Goal: Use online tool/utility: Utilize a website feature to perform a specific function

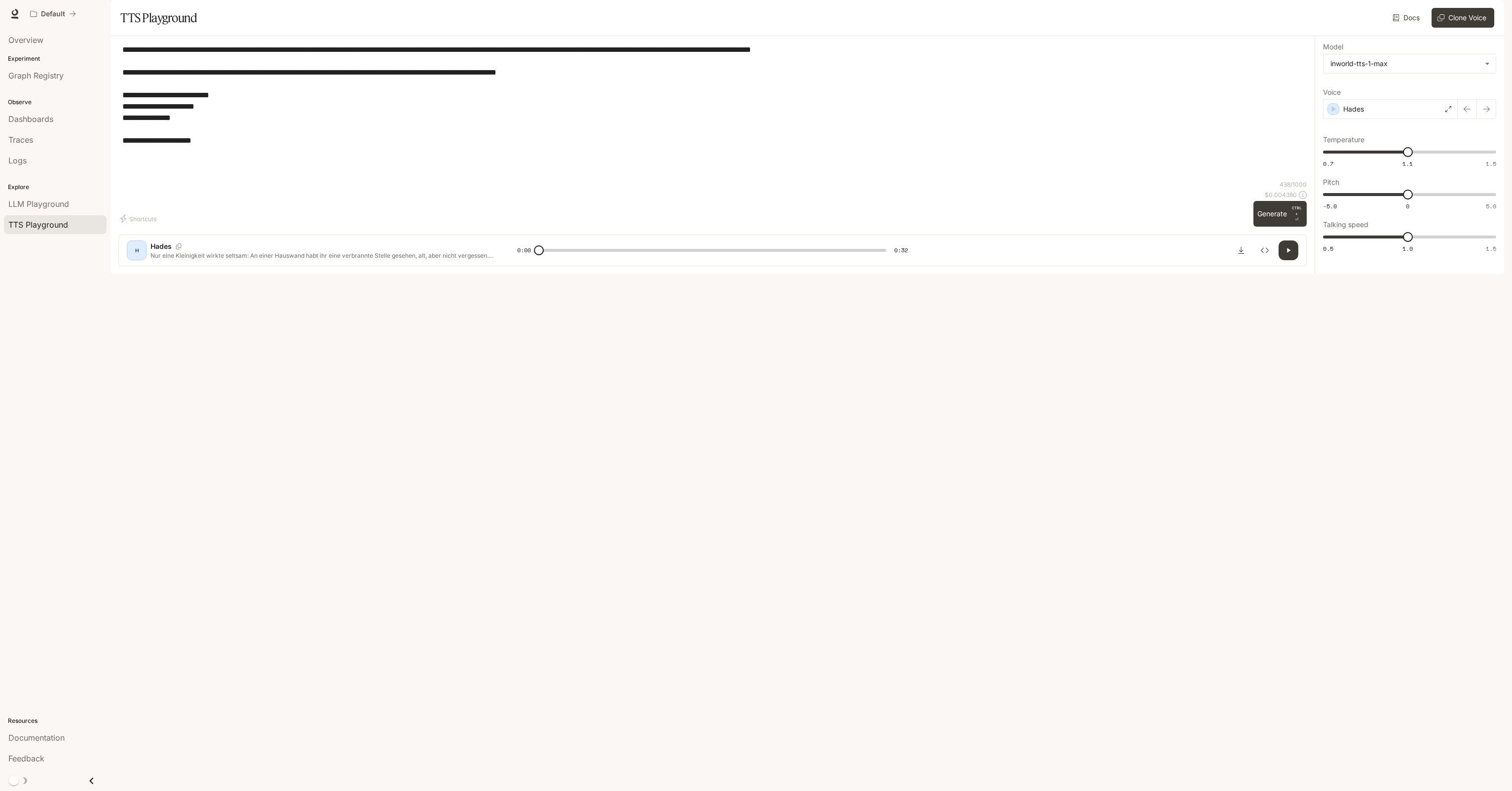
drag, startPoint x: 225, startPoint y: 171, endPoint x: 0, endPoint y: 35, distance: 262.9
click at [0, 36] on html "**********" at bounding box center [756, 395] width 1512 height 791
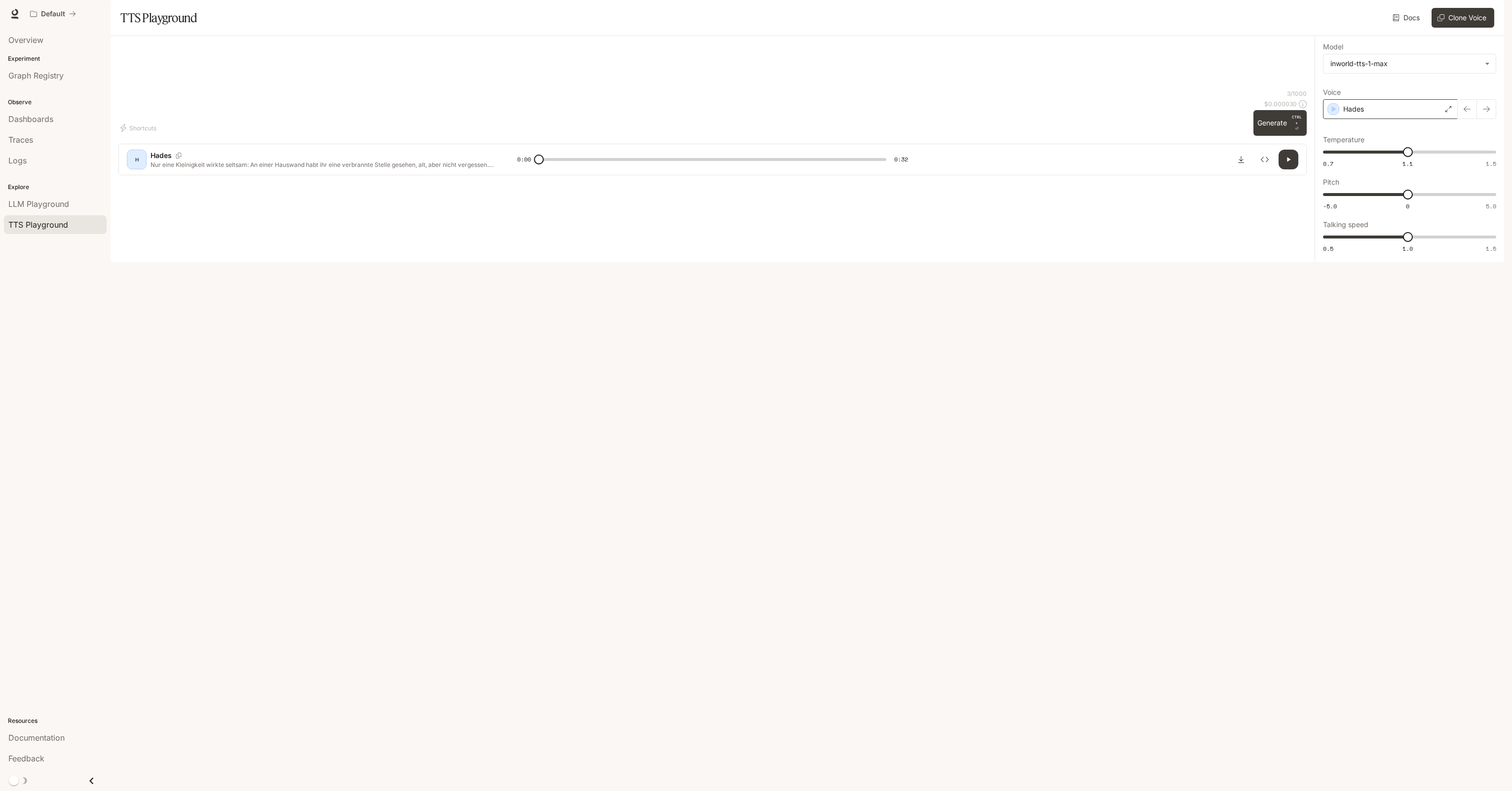
click at [1412, 119] on div "Hades" at bounding box center [1391, 109] width 135 height 20
click at [1335, 403] on icon "button" at bounding box center [1333, 408] width 10 height 10
click at [1330, 403] on icon "button" at bounding box center [1333, 408] width 10 height 10
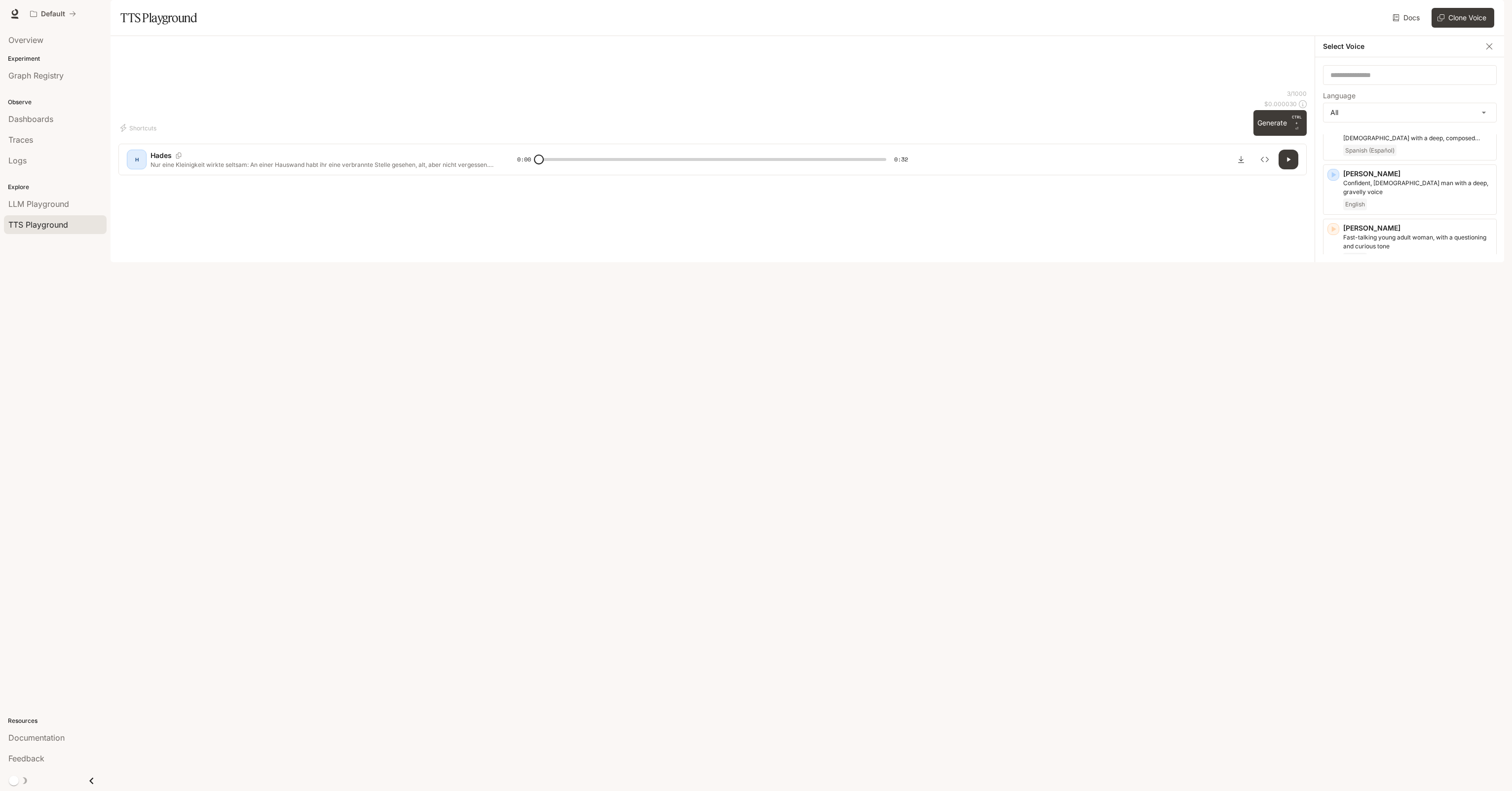
click at [1336, 496] on icon "button" at bounding box center [1333, 500] width 10 height 10
click at [1335, 496] on icon "button" at bounding box center [1333, 500] width 10 height 10
click at [1332, 315] on icon "button" at bounding box center [1334, 318] width 5 height 6
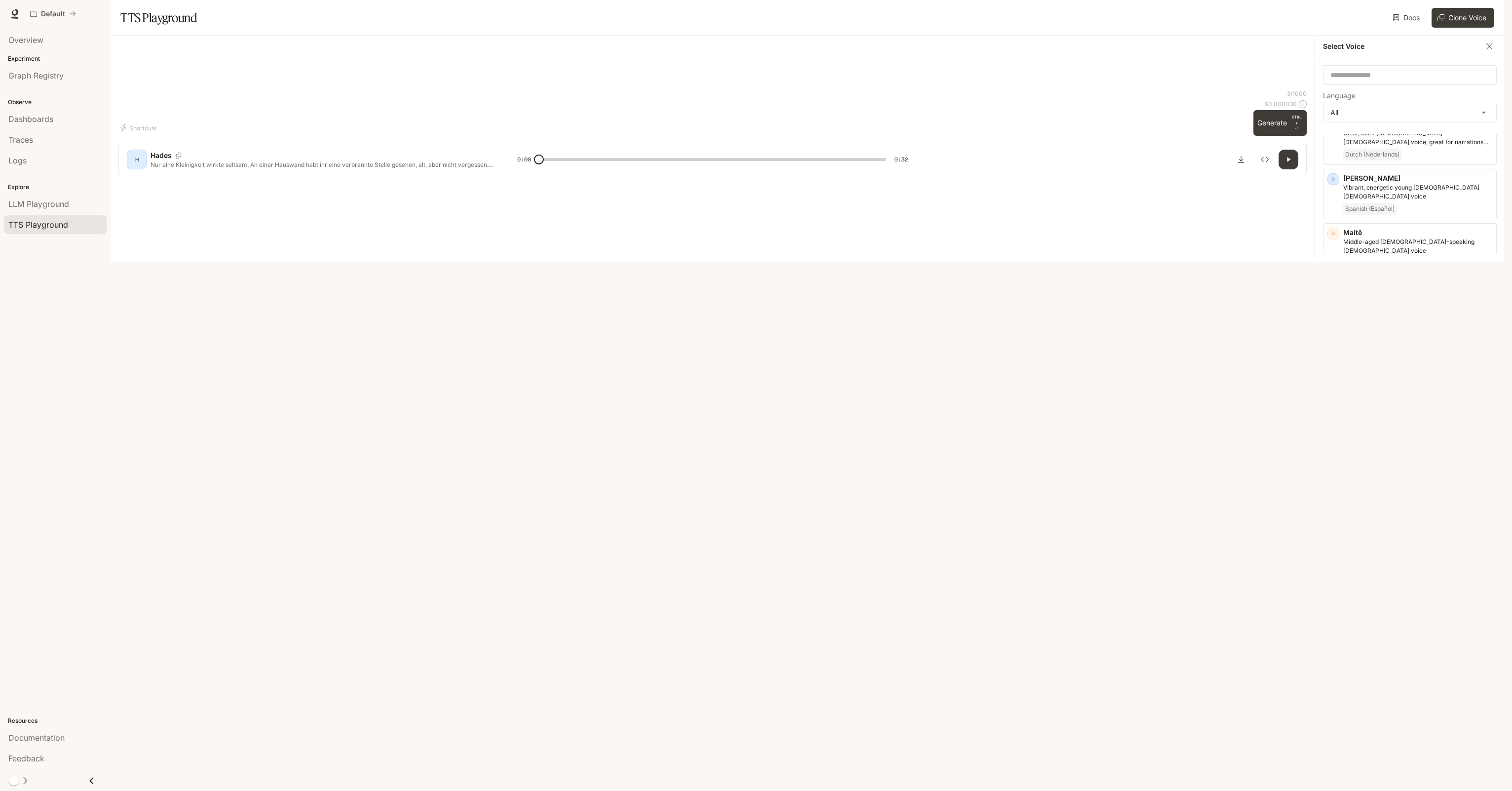
click at [1335, 600] on icon "button" at bounding box center [1333, 604] width 10 height 10
click at [1329, 223] on icon "button" at bounding box center [1333, 217] width 10 height 10
click at [1332, 221] on icon "button" at bounding box center [1334, 218] width 5 height 6
click at [1333, 585] on icon "button" at bounding box center [1333, 580] width 10 height 10
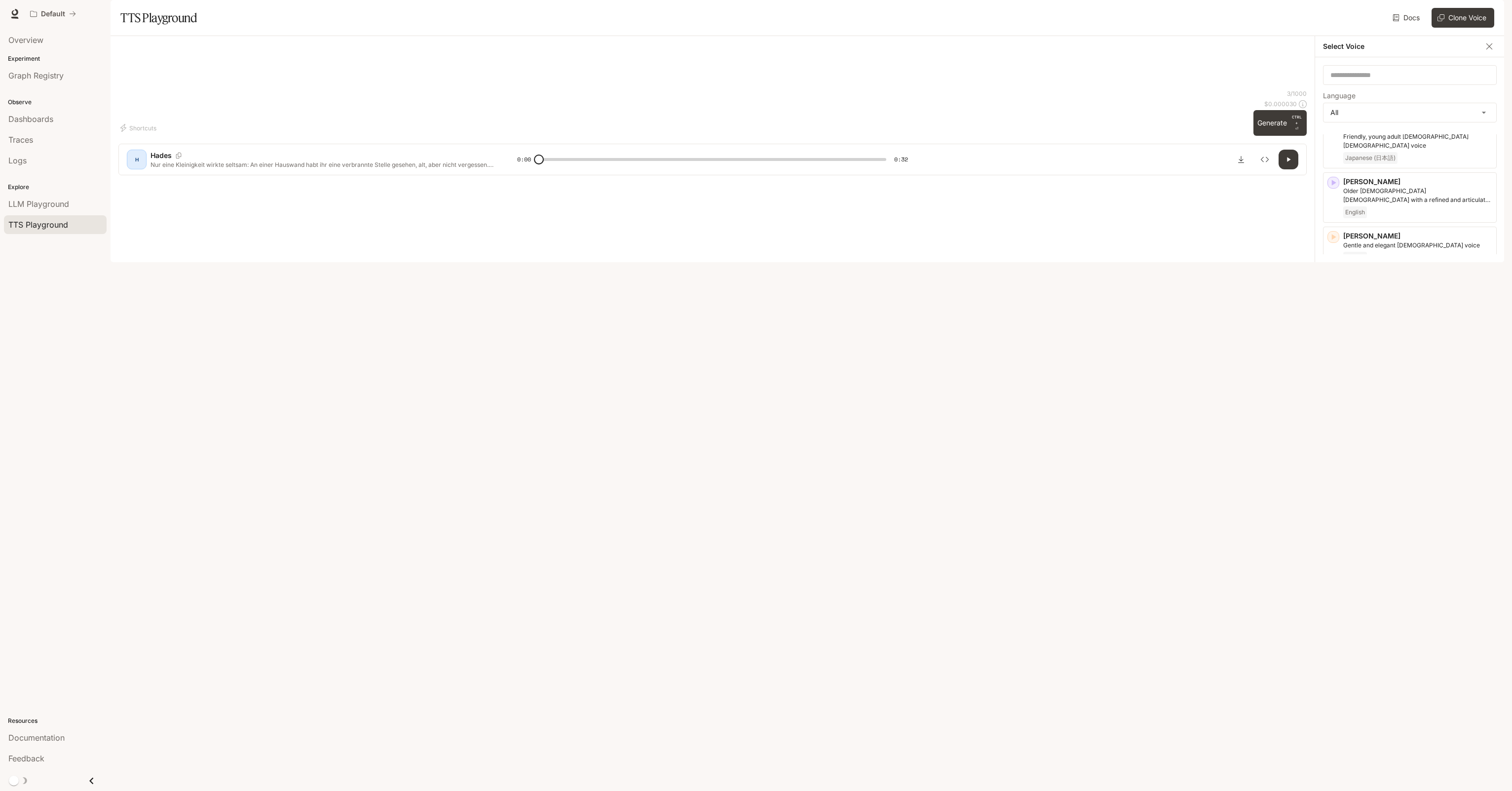
scroll to position [247, 0]
click at [1334, 605] on icon "button" at bounding box center [1333, 604] width 10 height 10
click at [1331, 647] on icon "button" at bounding box center [1333, 651] width 10 height 10
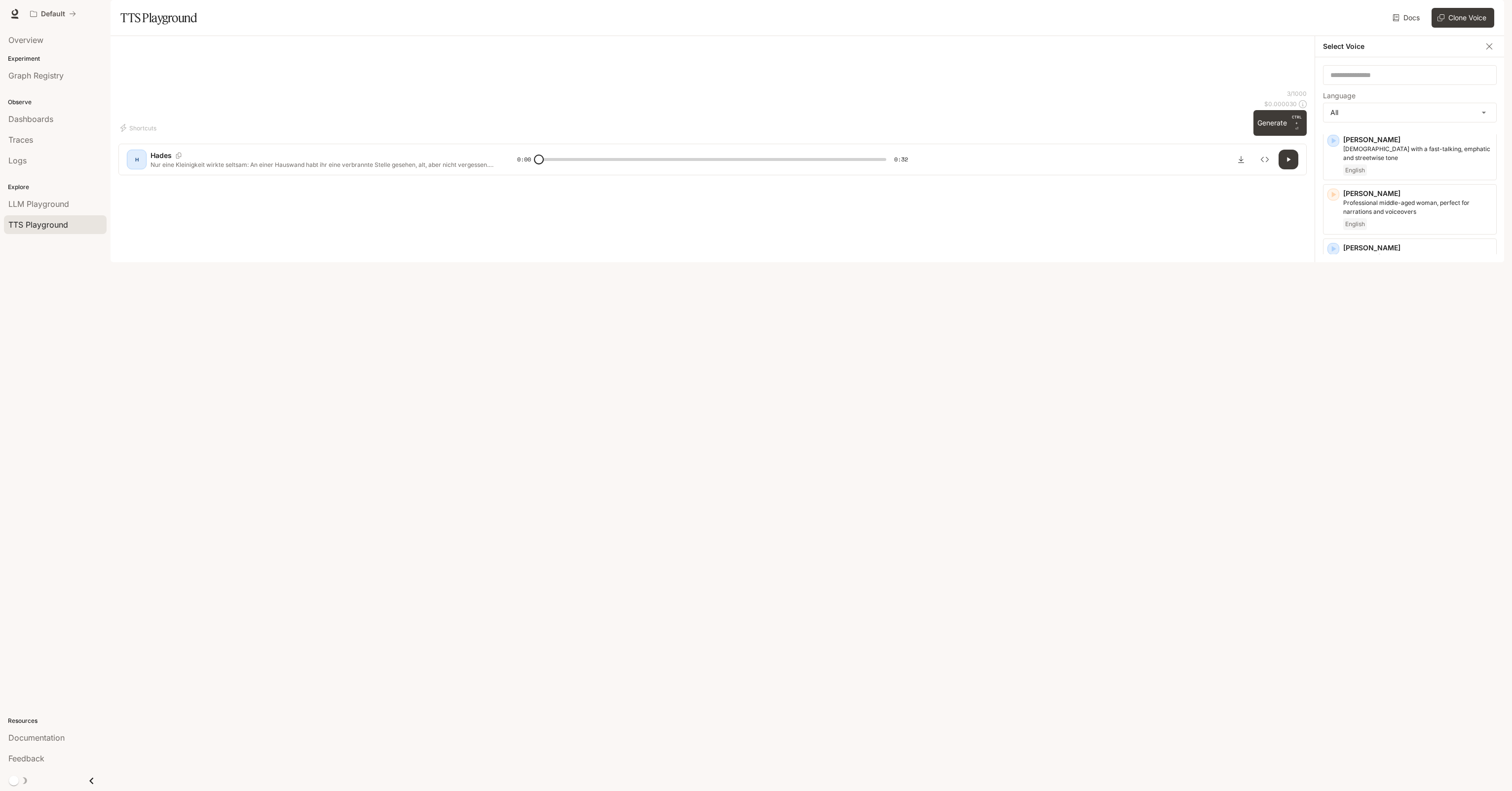
click at [1335, 661] on icon "button" at bounding box center [1333, 665] width 10 height 10
click at [1332, 687] on icon "button" at bounding box center [1334, 690] width 5 height 6
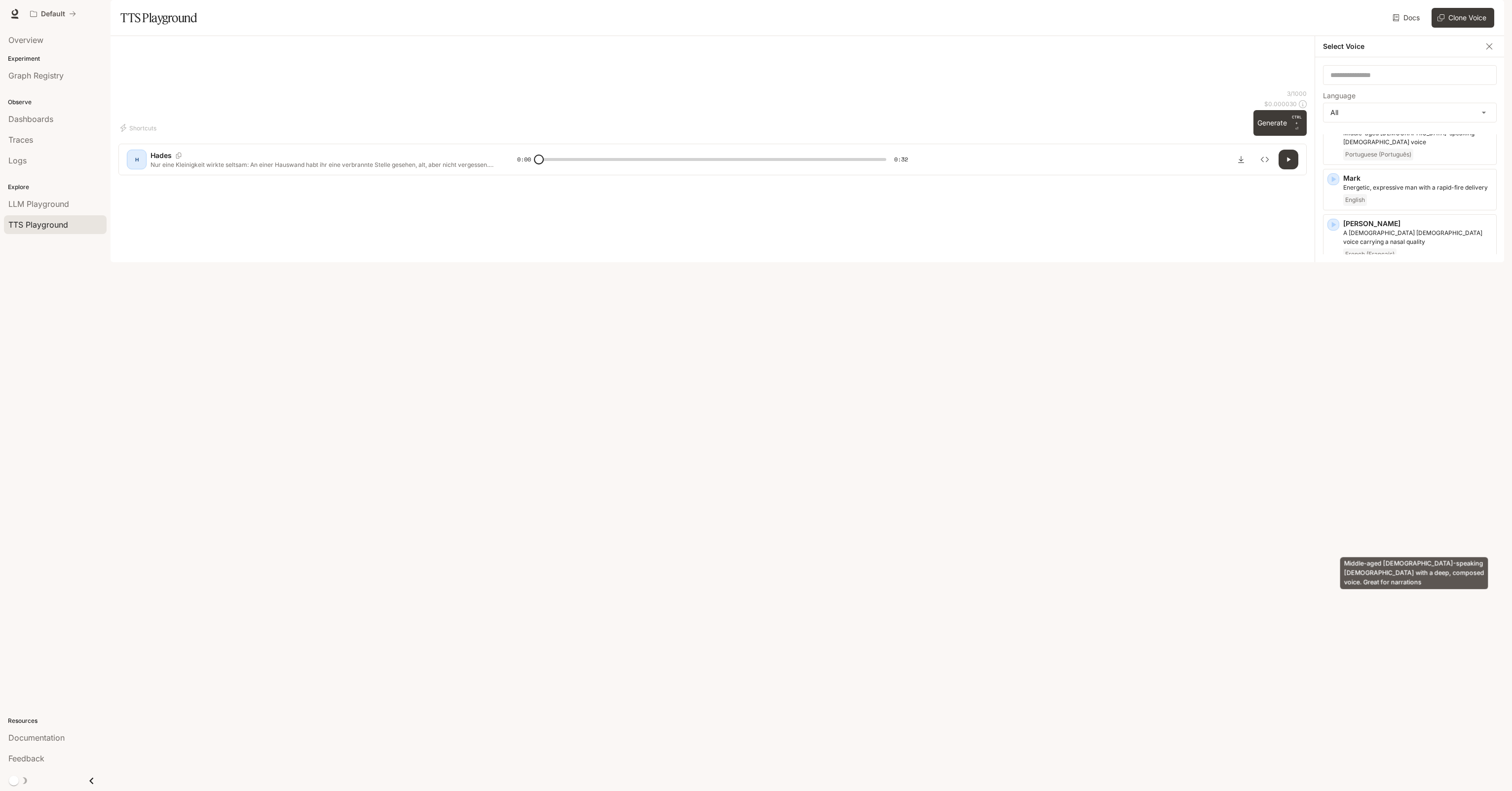
scroll to position [1432, 0]
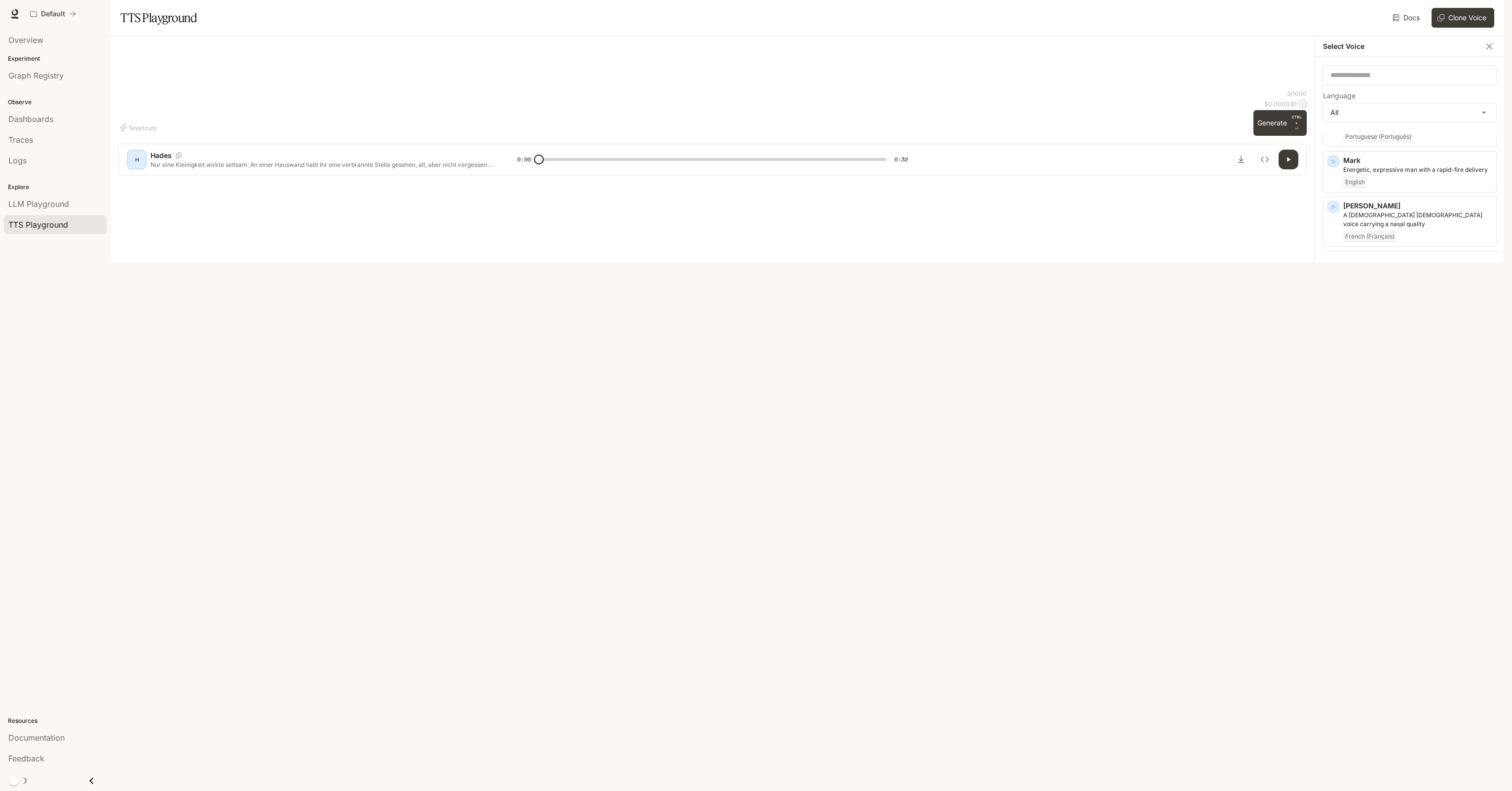
click at [1332, 746] on icon "button" at bounding box center [1334, 749] width 5 height 6
click at [65, 201] on span "LLM Playground" at bounding box center [38, 204] width 60 height 12
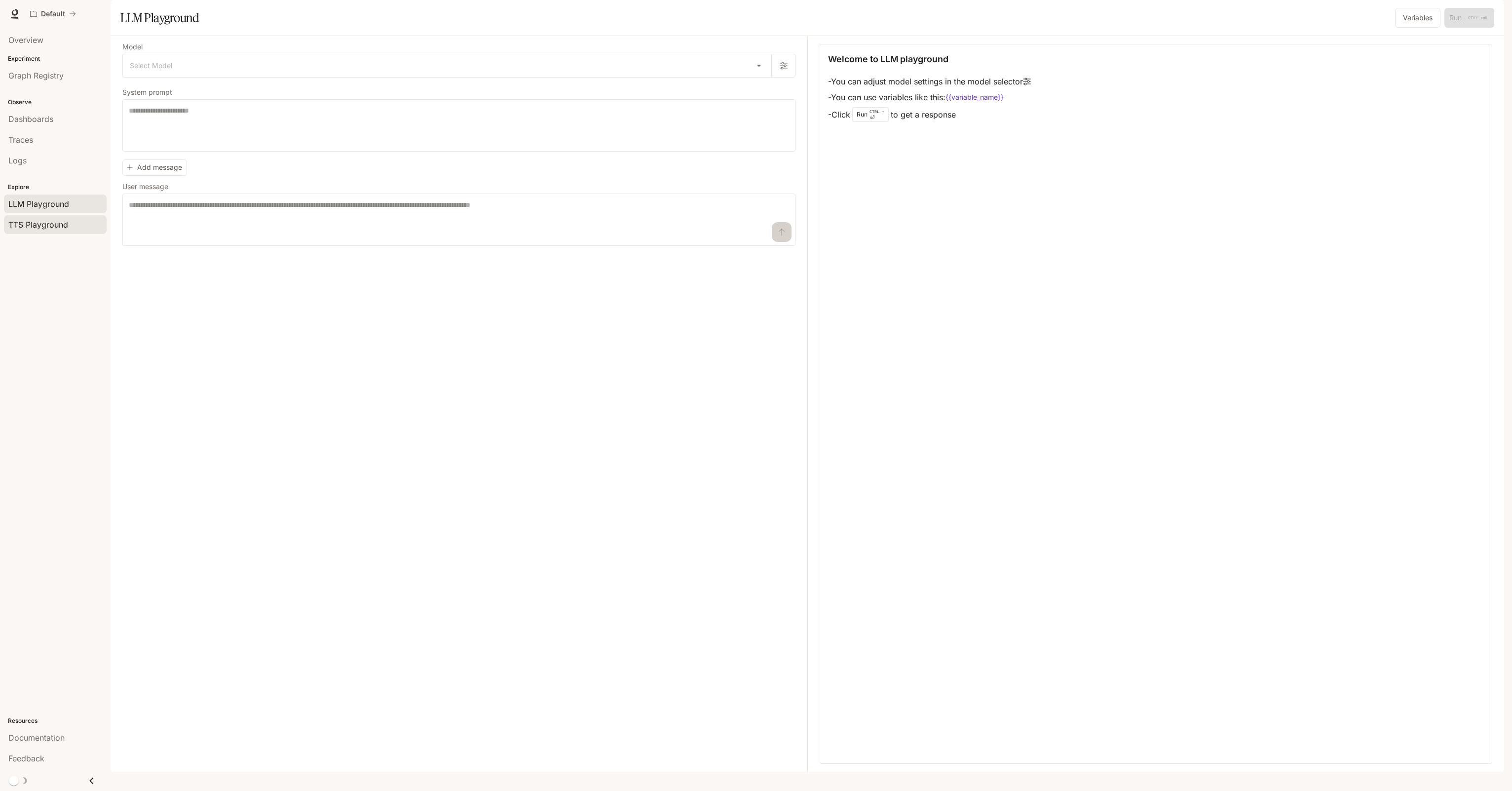
click at [47, 223] on span "TTS Playground" at bounding box center [38, 224] width 60 height 12
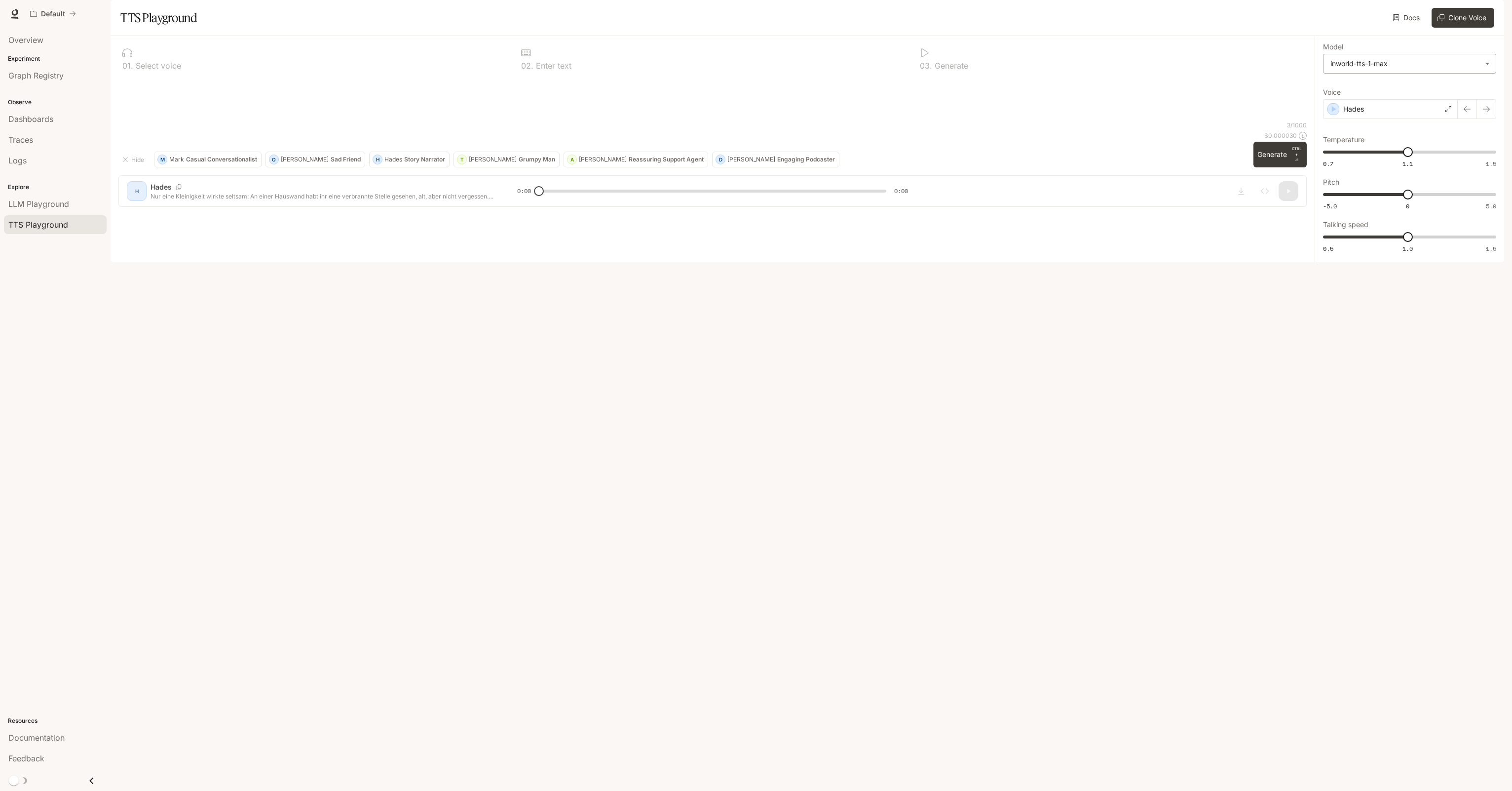
click at [1481, 95] on body "**********" at bounding box center [756, 395] width 1512 height 791
click at [1390, 114] on div "inworld-tts-1" at bounding box center [1408, 113] width 156 height 11
click at [1386, 119] on div "Hades" at bounding box center [1391, 109] width 135 height 20
click at [1410, 80] on input "text" at bounding box center [1410, 75] width 173 height 10
click at [1423, 58] on div "Select Voice" at bounding box center [1410, 46] width 190 height 21
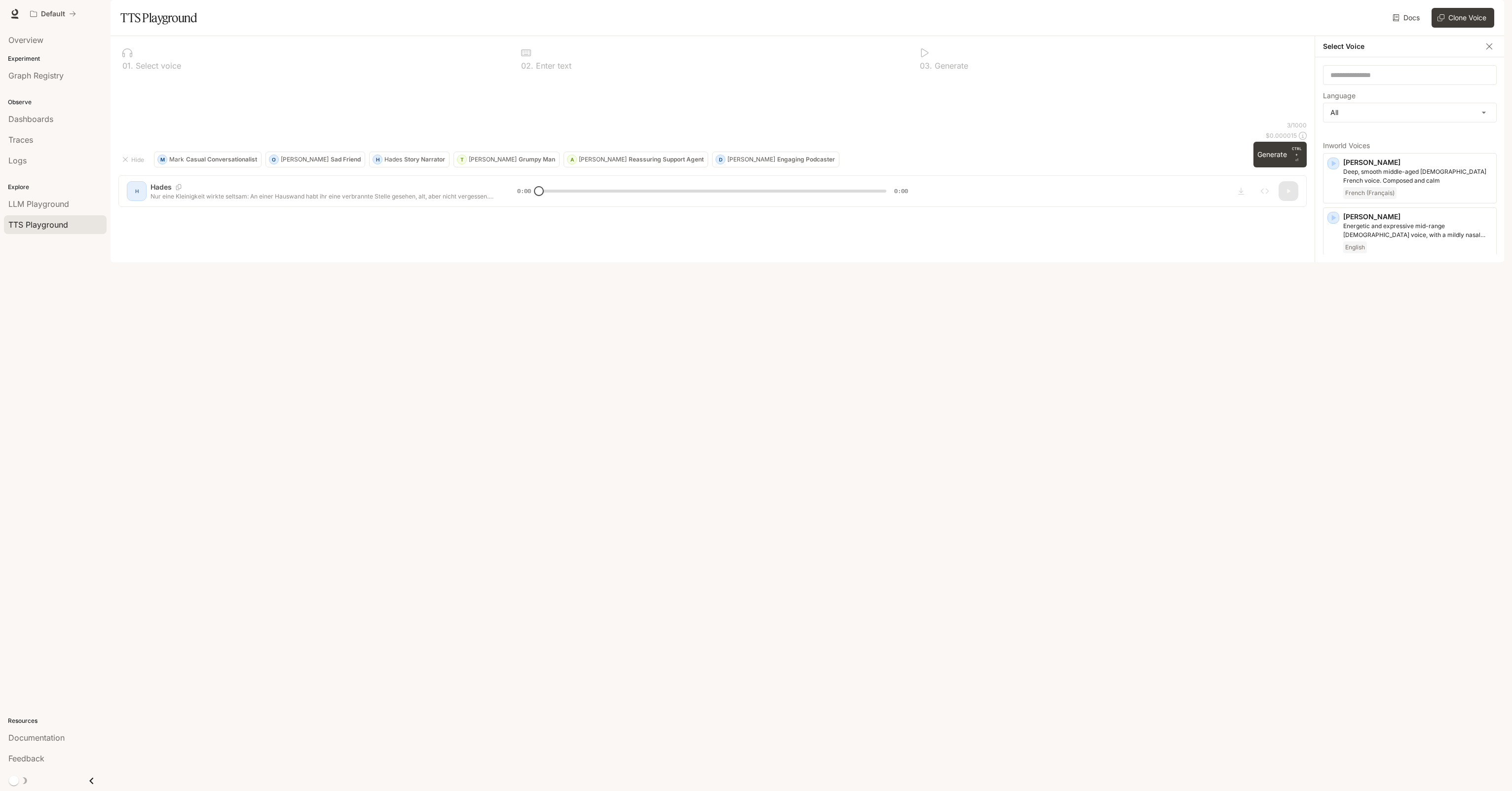
click at [1491, 51] on icon "button" at bounding box center [1489, 46] width 10 height 10
click at [1487, 92] on body "**********" at bounding box center [756, 395] width 1512 height 791
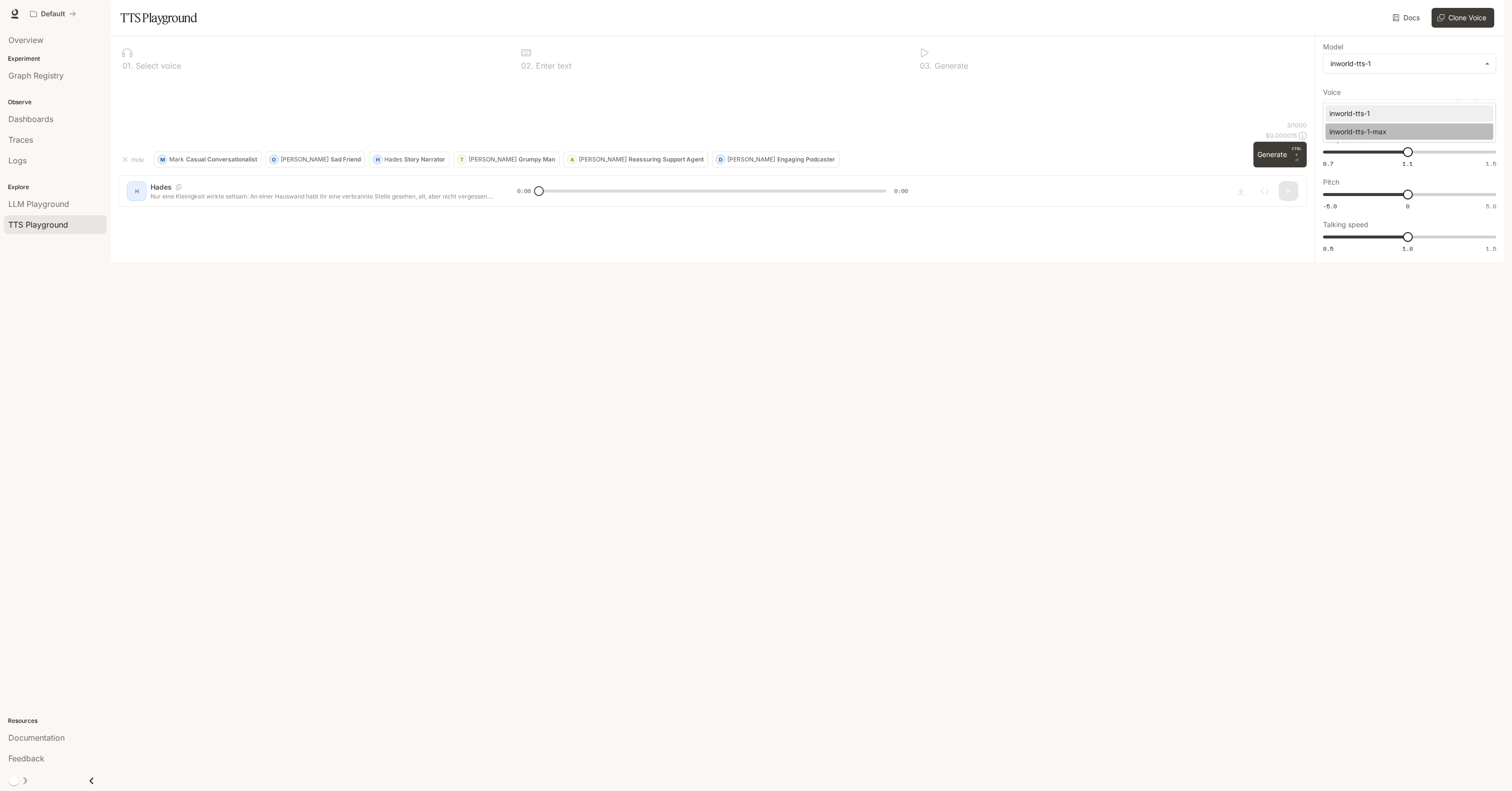
click at [1392, 137] on li "inworld-tts-1-max" at bounding box center [1409, 132] width 168 height 16
type input "**********"
click at [1489, 113] on icon "button" at bounding box center [1486, 109] width 8 height 8
click at [1467, 113] on icon "button" at bounding box center [1467, 109] width 8 height 8
drag, startPoint x: 1467, startPoint y: 138, endPoint x: 1458, endPoint y: 142, distance: 9.8
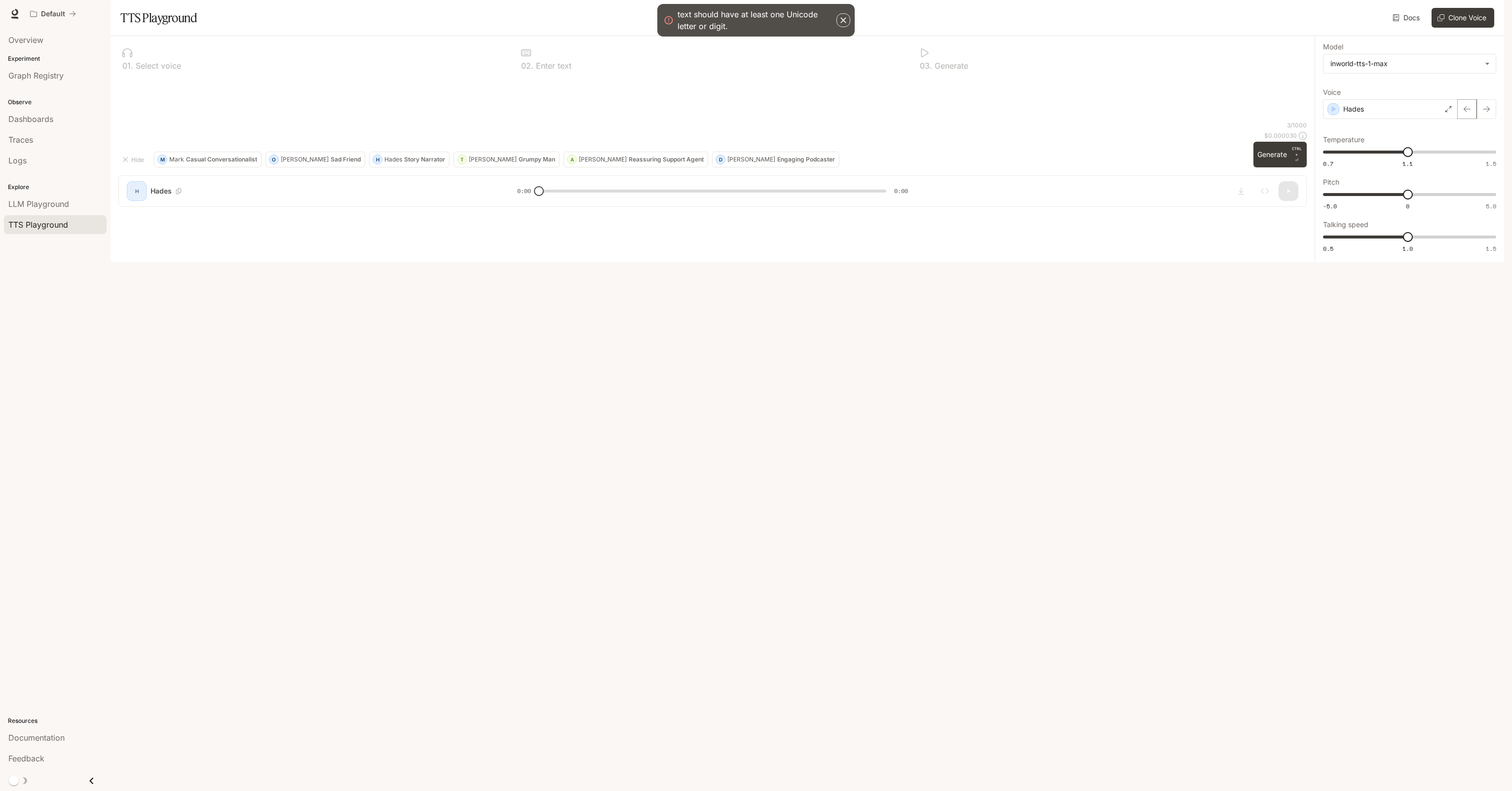
click at [1461, 119] on button "button" at bounding box center [1467, 109] width 20 height 20
click at [1494, 119] on button "button" at bounding box center [1486, 109] width 20 height 20
click at [1406, 28] on link "Docs" at bounding box center [1407, 18] width 33 height 20
click at [58, 124] on link "Dashboards" at bounding box center [55, 119] width 103 height 19
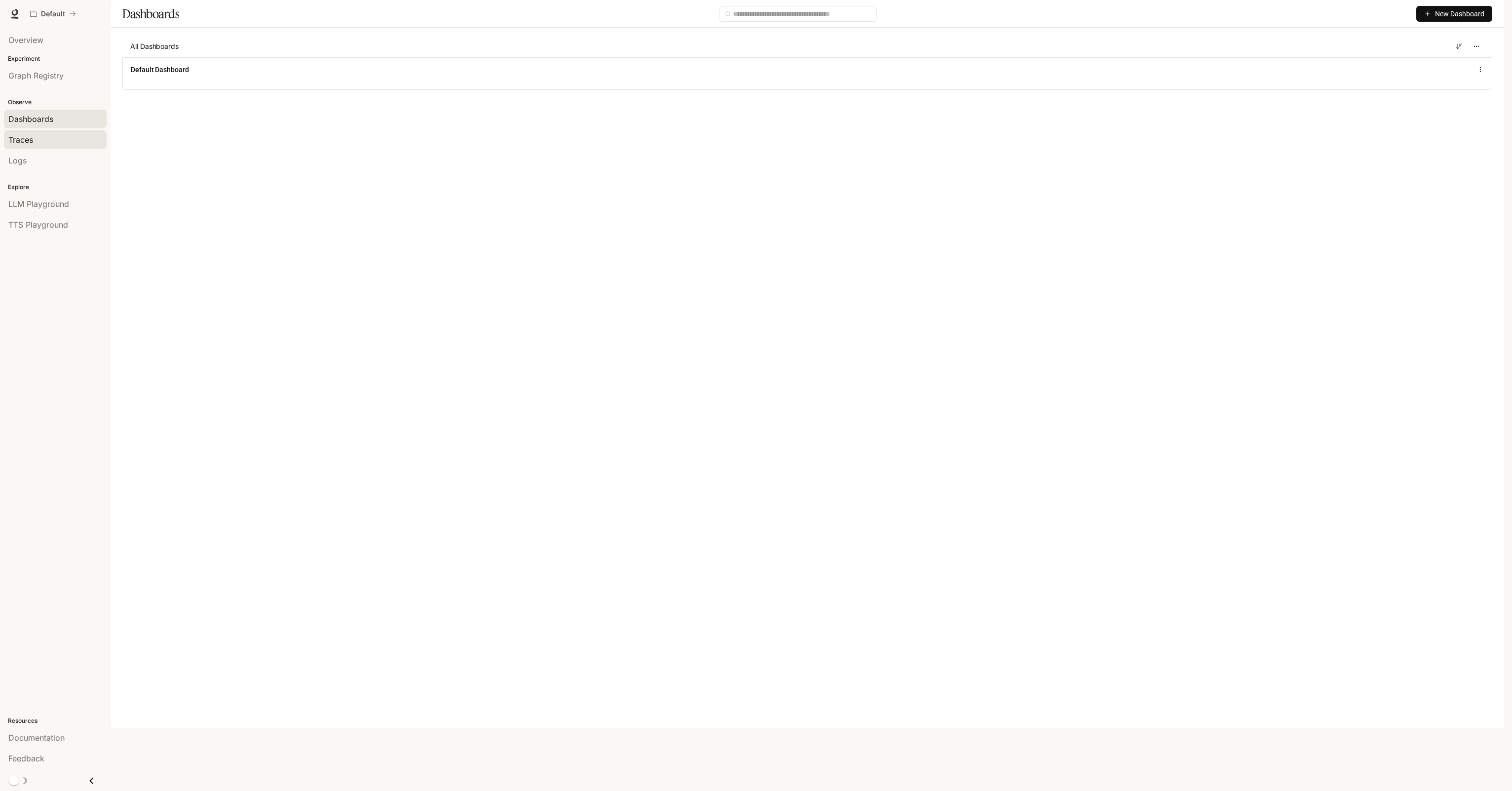
click at [22, 141] on span "Traces" at bounding box center [21, 140] width 25 height 12
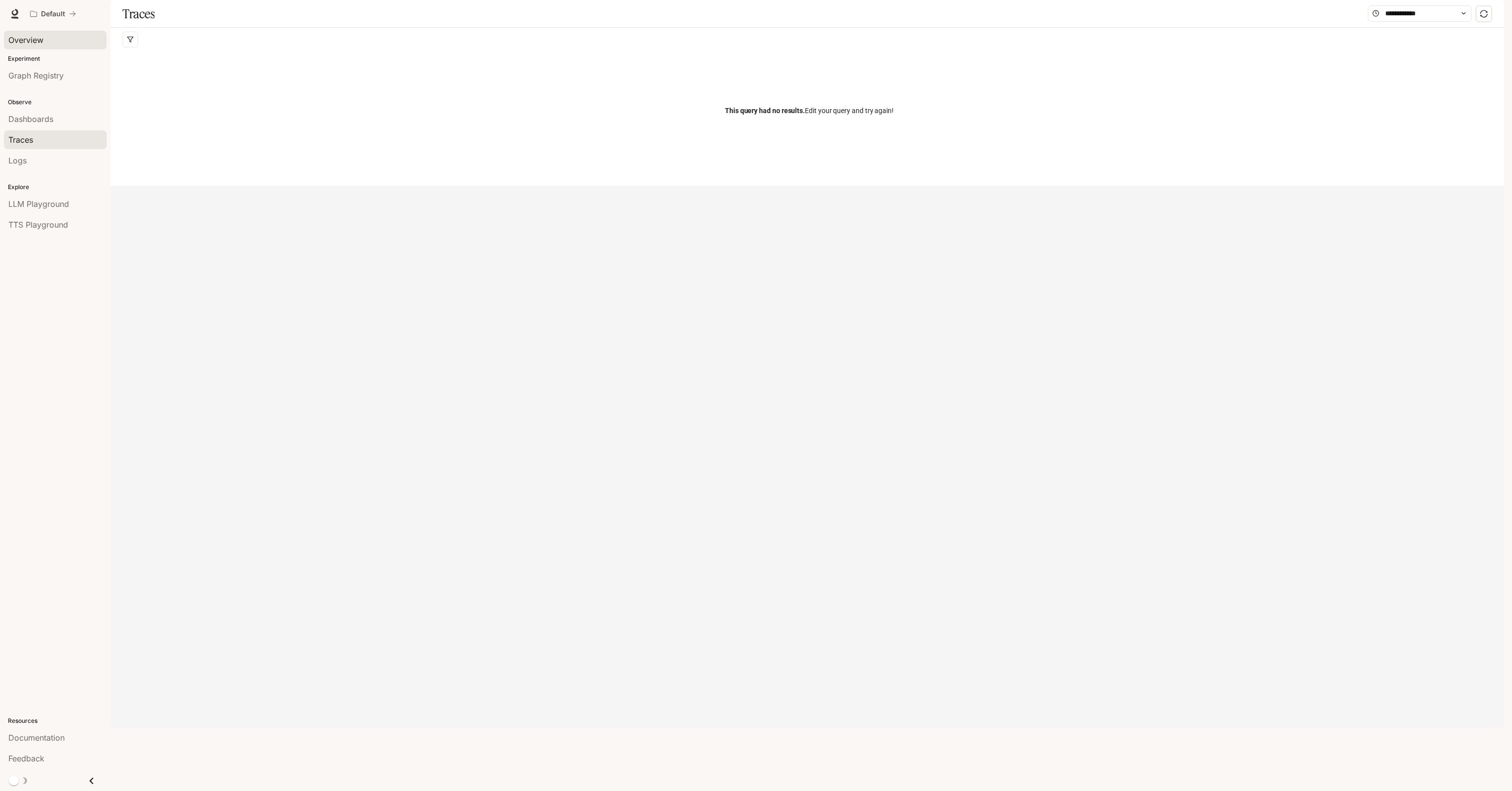
click at [39, 43] on span "Overview" at bounding box center [26, 40] width 35 height 12
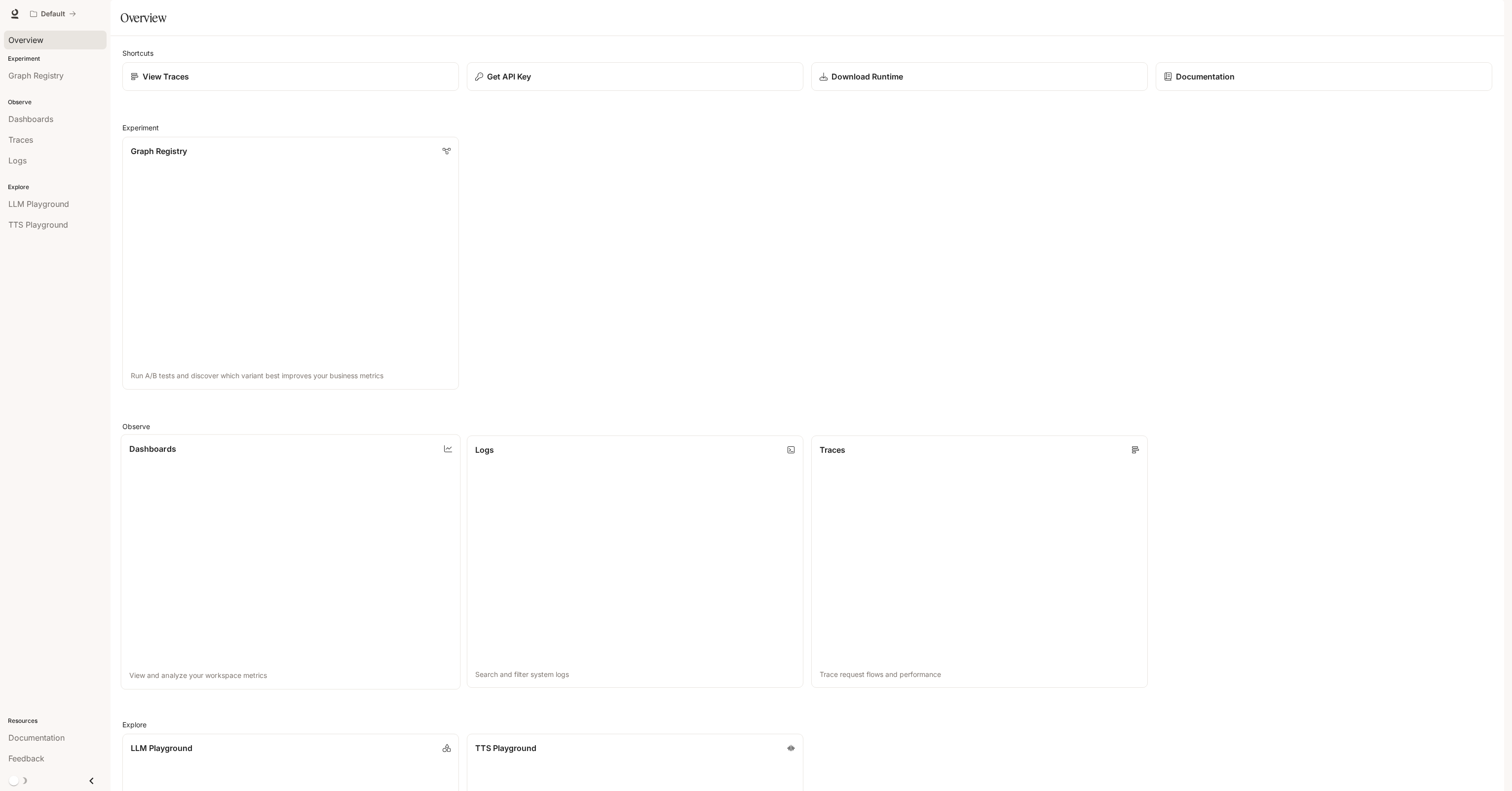
scroll to position [239, 0]
click at [53, 228] on span "TTS Playground" at bounding box center [38, 224] width 60 height 12
